Goal: Information Seeking & Learning: Get advice/opinions

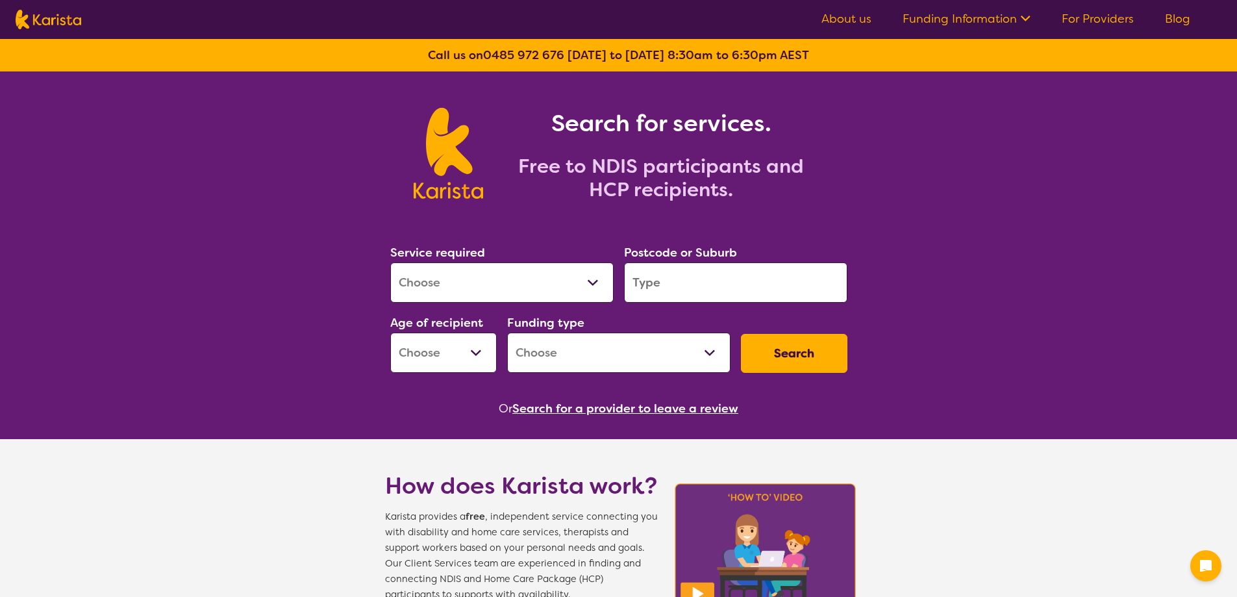
click at [593, 280] on select "Allied Health Assistant Assessment ([MEDICAL_DATA] or [MEDICAL_DATA]) Behaviour…" at bounding box center [501, 282] width 223 height 40
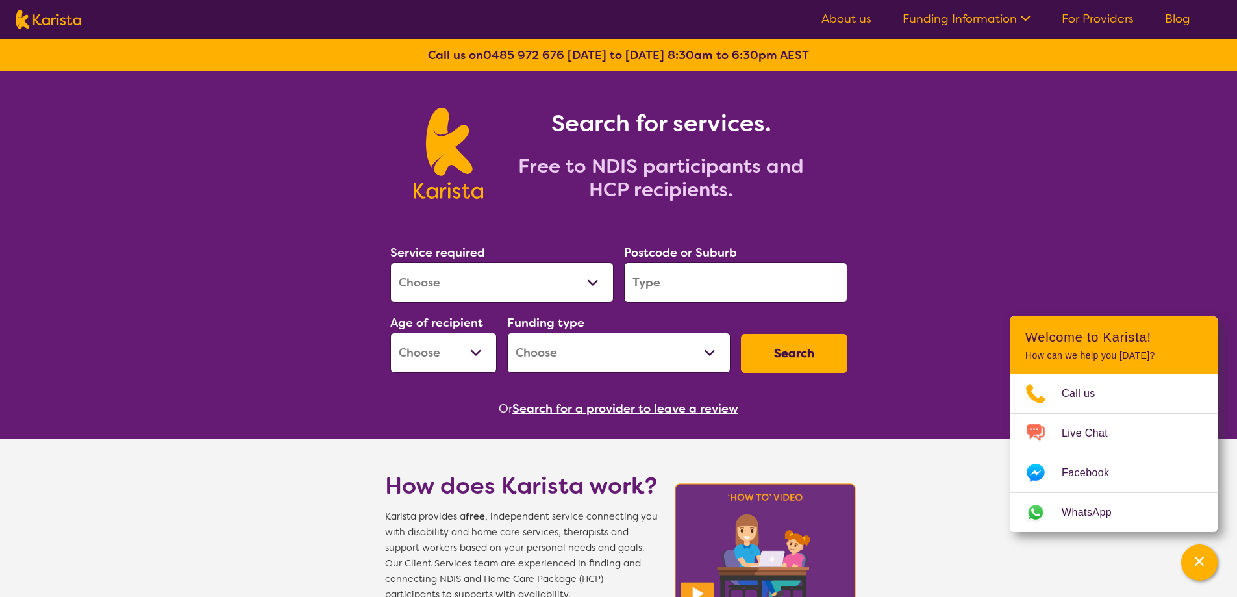
select select "[MEDICAL_DATA]"
click at [390, 262] on select "Allied Health Assistant Assessment ([MEDICAL_DATA] or [MEDICAL_DATA]) Behaviour…" at bounding box center [501, 282] width 223 height 40
click at [652, 284] on input "search" at bounding box center [735, 282] width 223 height 40
type input "3138"
click at [653, 321] on em "Mooroolbark" at bounding box center [665, 319] width 65 height 14
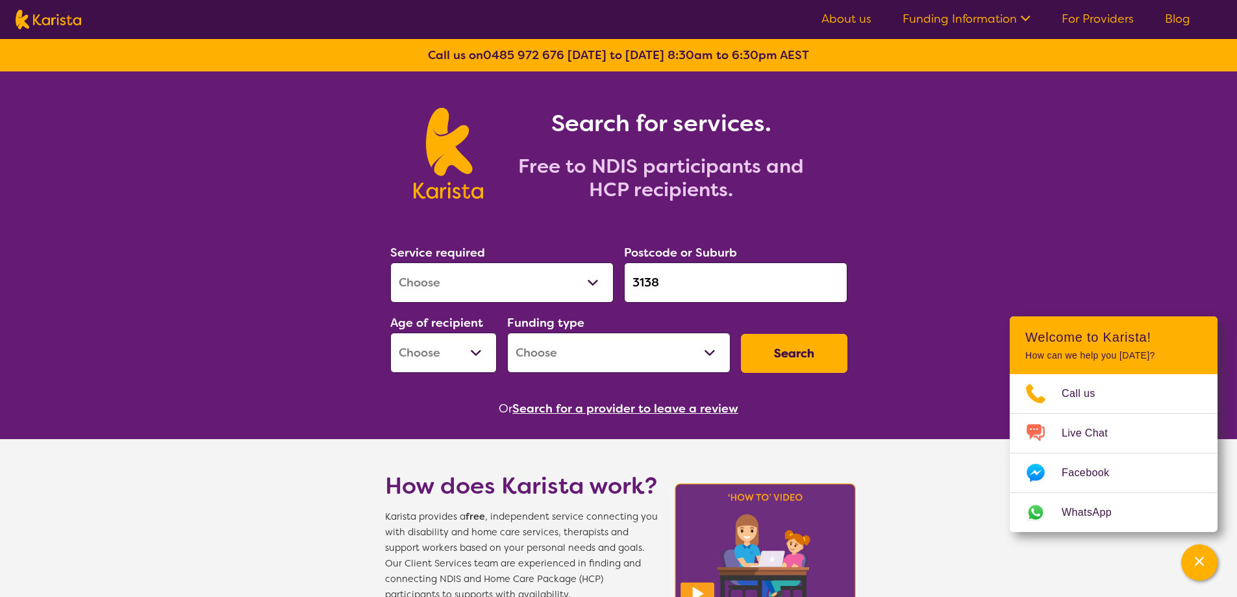
click at [461, 352] on select "Early Childhood - 0 to 9 Child - 10 to 11 Adolescent - 12 to 17 Adult - 18 to 6…" at bounding box center [443, 352] width 106 height 40
select select "AS"
click at [390, 332] on select "Early Childhood - 0 to 9 Child - 10 to 11 Adolescent - 12 to 17 Adult - 18 to 6…" at bounding box center [443, 352] width 106 height 40
click at [652, 353] on select "Home Care Package (HCP) National Disability Insurance Scheme (NDIS) I don't know" at bounding box center [618, 352] width 223 height 40
select select "i-don-t-know"
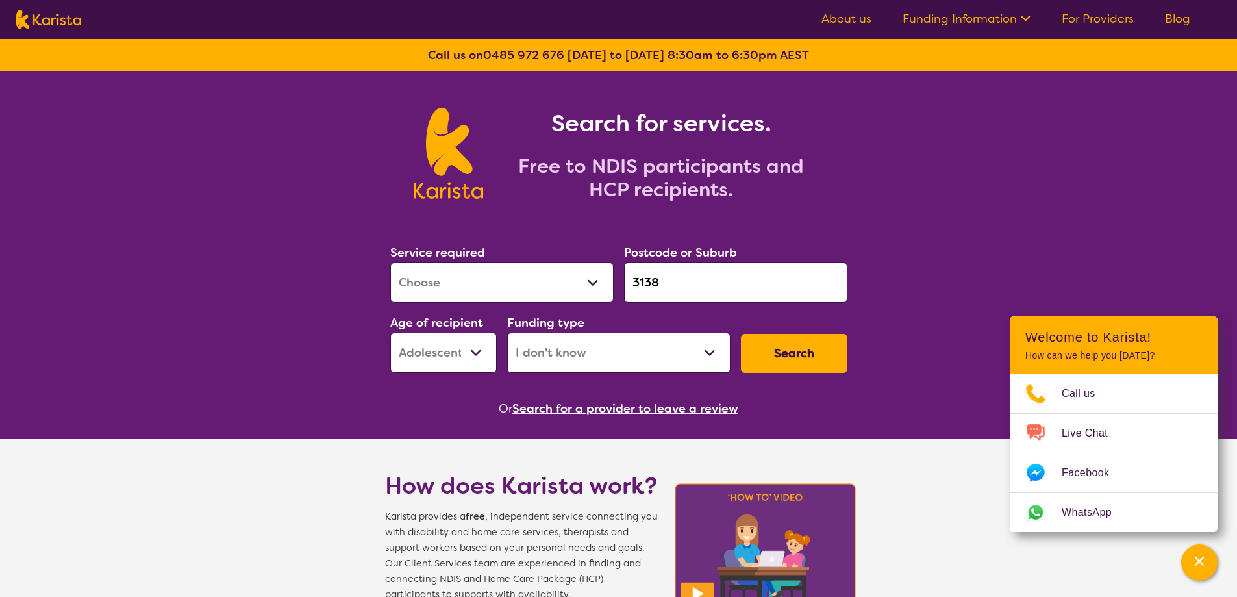
click at [507, 332] on select "Home Care Package (HCP) National Disability Insurance Scheme (NDIS) I don't know" at bounding box center [618, 352] width 223 height 40
click at [803, 346] on button "Search" at bounding box center [794, 353] width 106 height 39
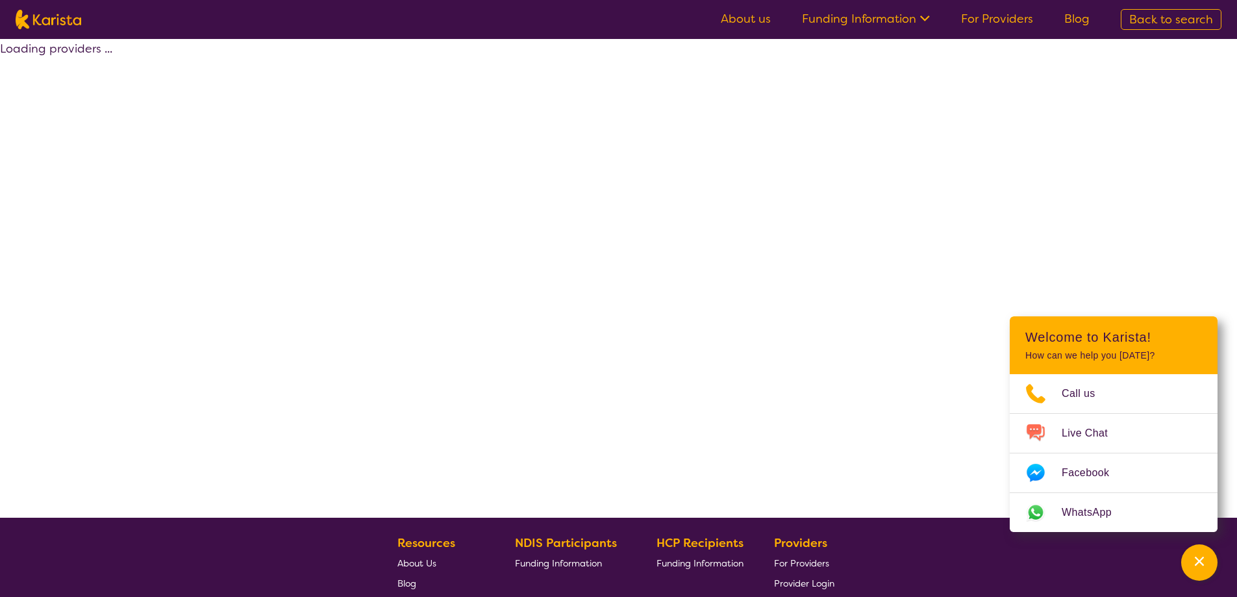
select select "[MEDICAL_DATA]"
select select "AS"
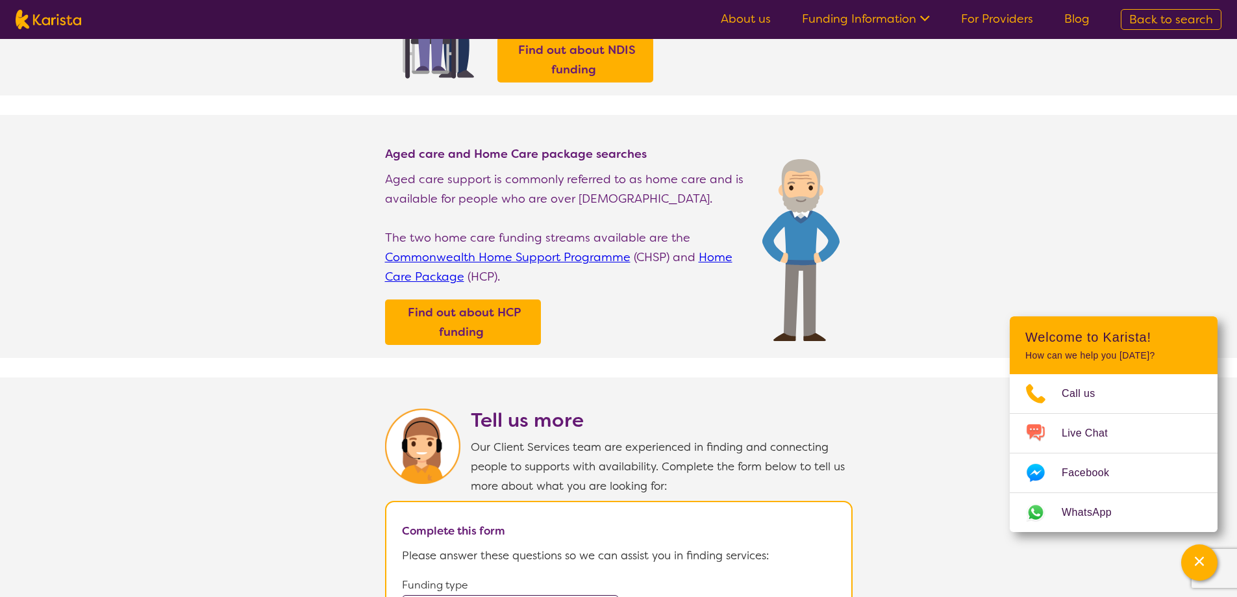
scroll to position [260, 0]
